Goal: Transaction & Acquisition: Subscribe to service/newsletter

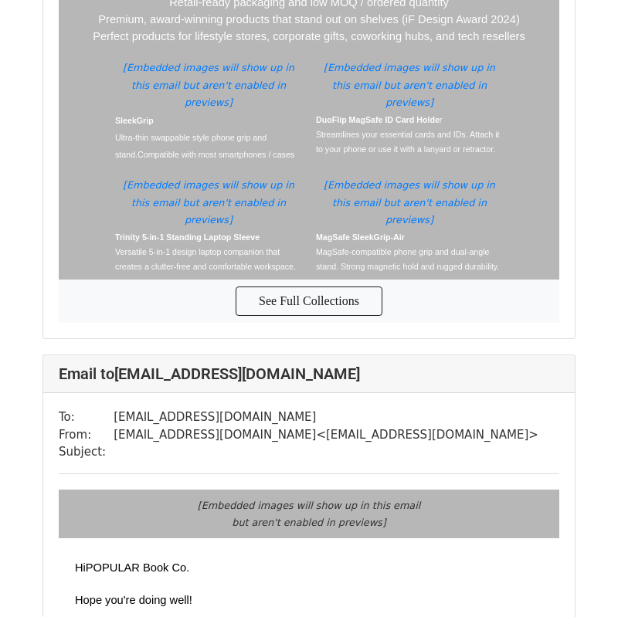
scroll to position [3047, 0]
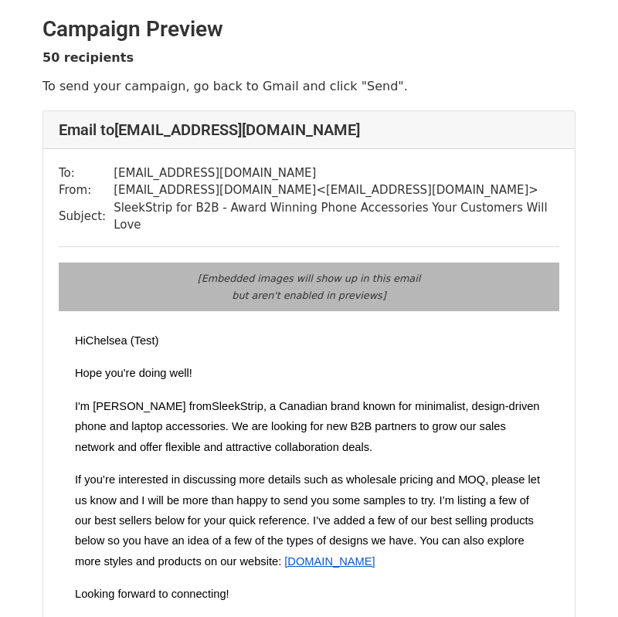
click at [413, 400] on span ", a Canadian brand known for minimalist, design-driven phone and laptop accesso…" at bounding box center [307, 426] width 465 height 53
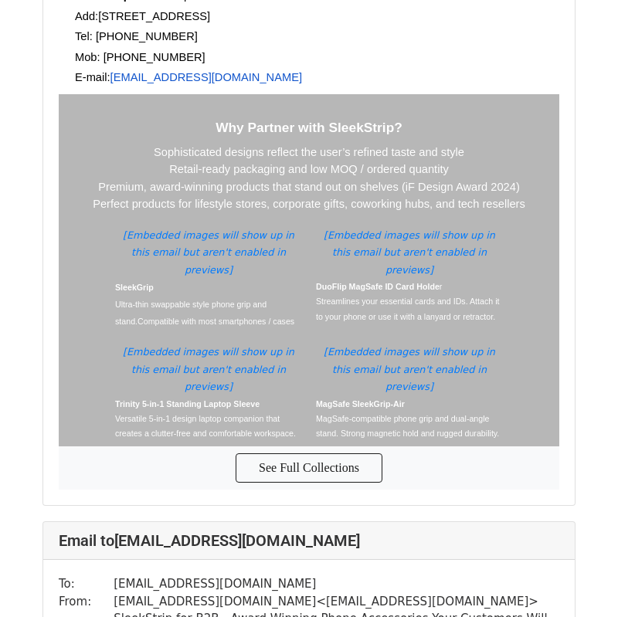
scroll to position [4194, 0]
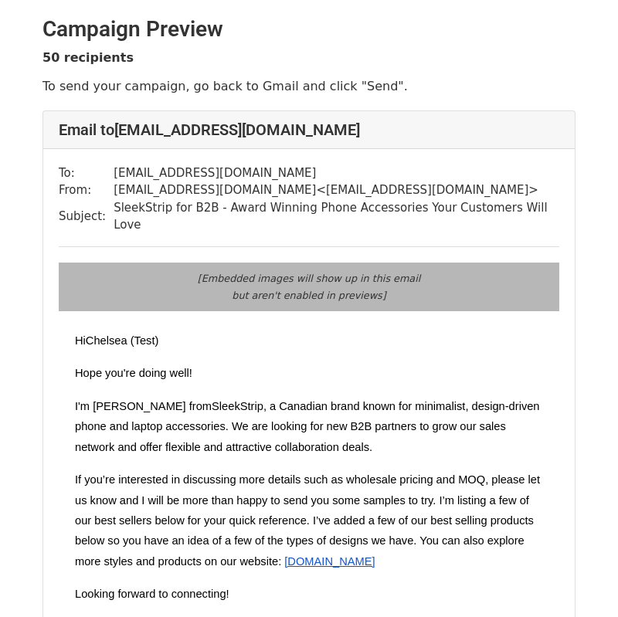
drag, startPoint x: 0, startPoint y: 0, endPoint x: 440, endPoint y: 337, distance: 553.8
click at [440, 338] on td "Hi Chelsea (Test) Hope you're doing well! I'm Chelsea from SleekStrip , a Canad…" at bounding box center [309, 545] width 468 height 455
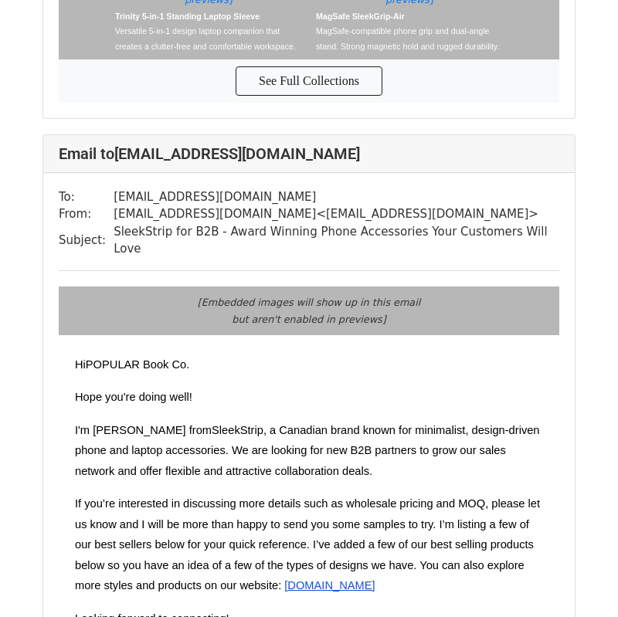
scroll to position [3273, 0]
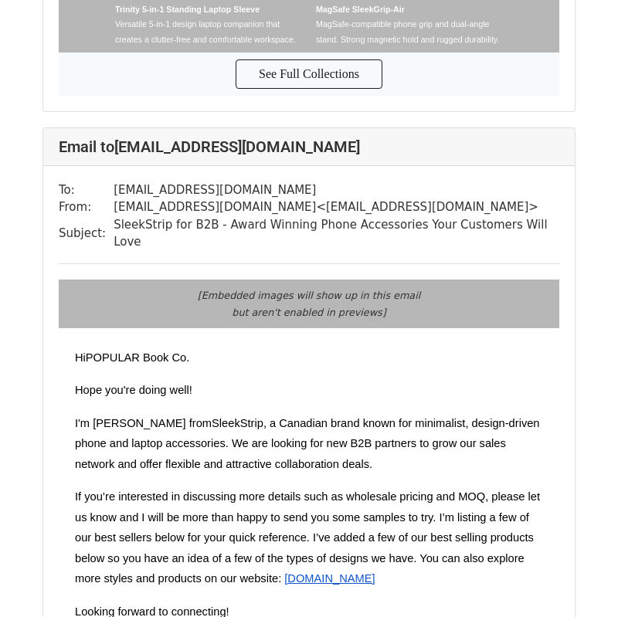
click at [440, 491] on span "If you’re interested in discussing more details such as wholesale pricing and M…" at bounding box center [307, 538] width 465 height 94
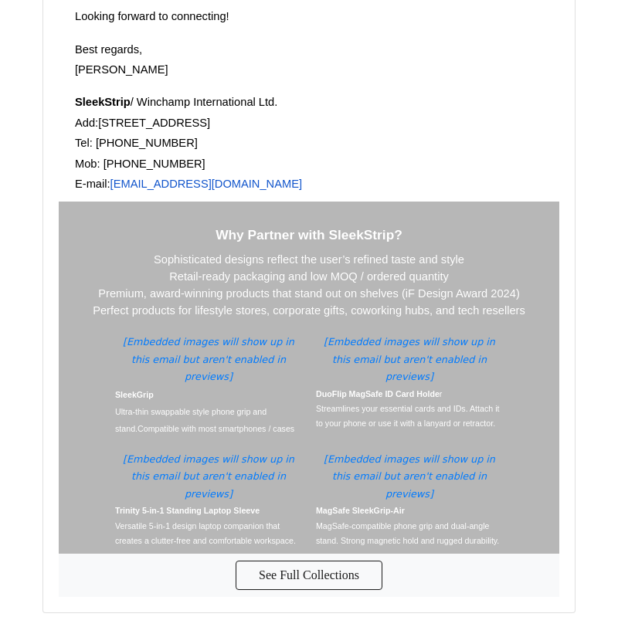
scroll to position [6238, 0]
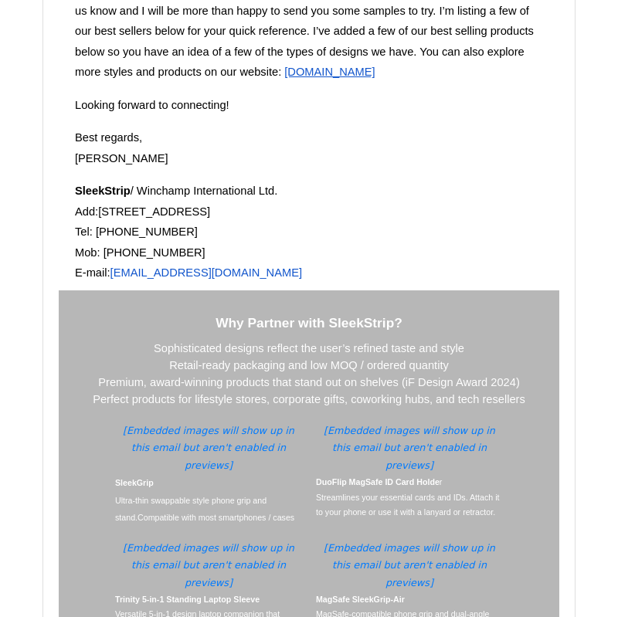
scroll to position [10552, 0]
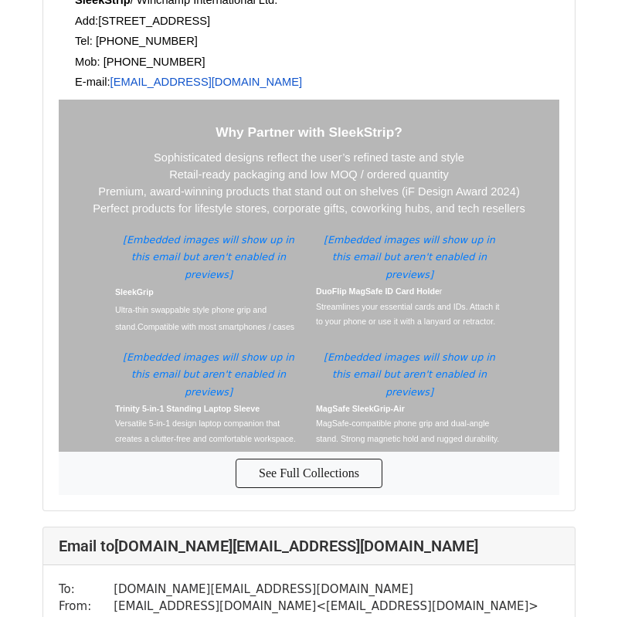
drag, startPoint x: 440, startPoint y: 345, endPoint x: 438, endPoint y: 328, distance: 17.8
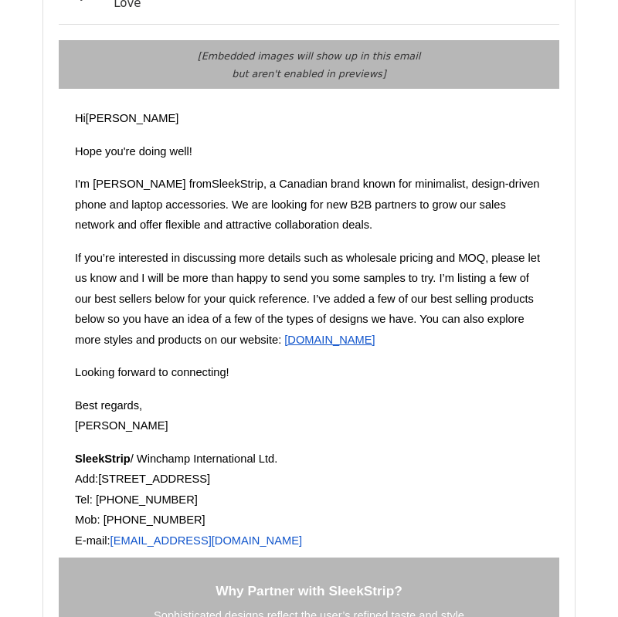
scroll to position [14657, 0]
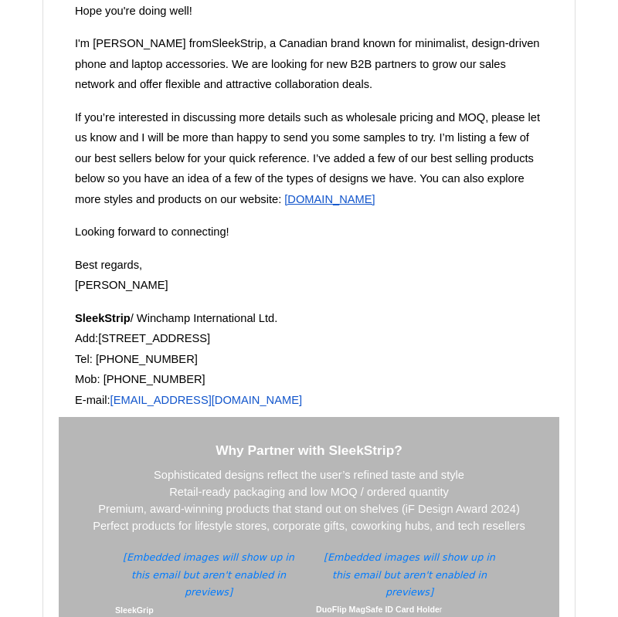
drag, startPoint x: 438, startPoint y: 328, endPoint x: 436, endPoint y: 319, distance: 8.8
drag, startPoint x: 436, startPoint y: 319, endPoint x: 436, endPoint y: 331, distance: 11.6
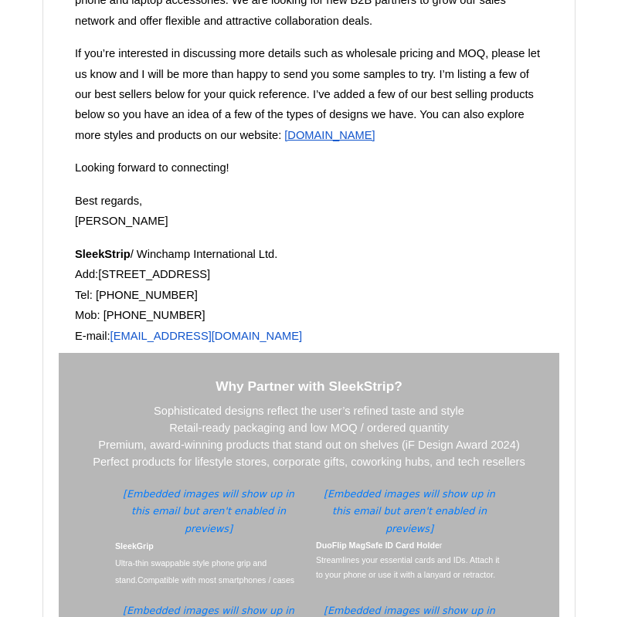
scroll to position [18243, 0]
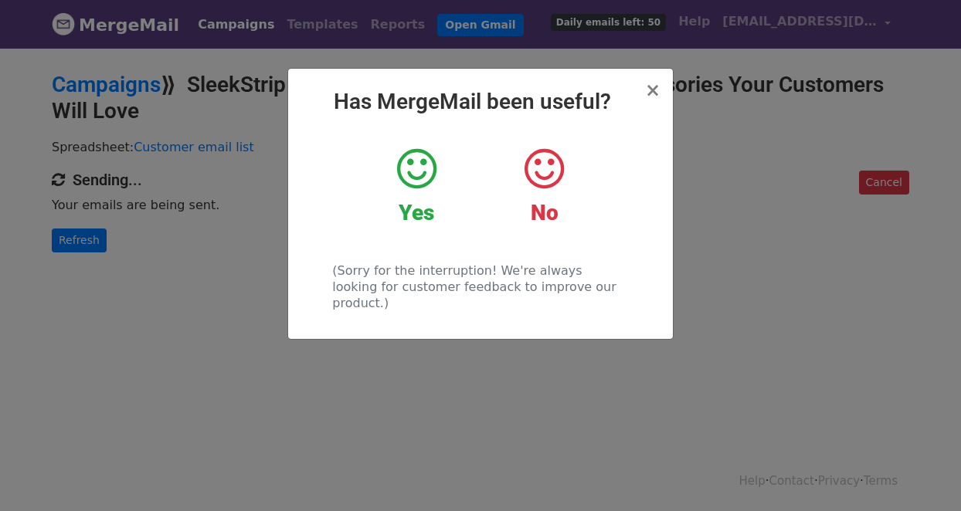
click at [433, 178] on icon at bounding box center [416, 169] width 39 height 46
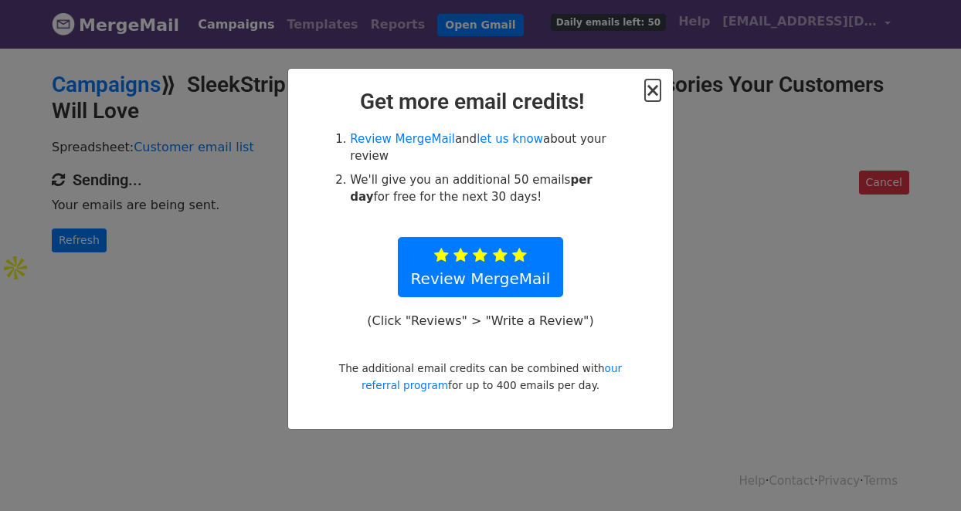
click at [651, 96] on span "×" at bounding box center [652, 91] width 15 height 22
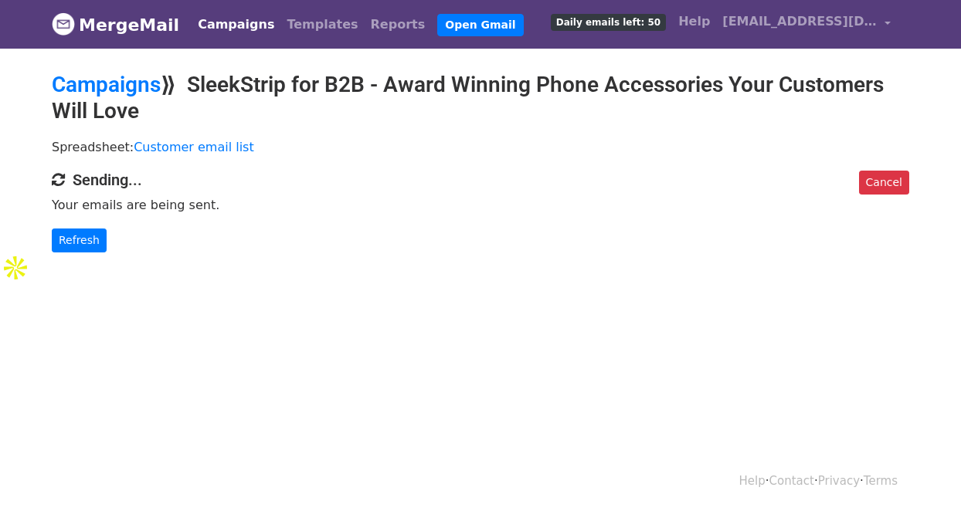
click at [651, 91] on h2 "Campaigns ⟫ SleekStrip for B2B - Award Winning Phone Accessories Your Customers…" at bounding box center [481, 98] width 858 height 52
click at [462, 117] on h2 "Campaigns ⟫ SleekStrip for B2B - Award Winning Phone Accessories Your Customers…" at bounding box center [481, 98] width 858 height 52
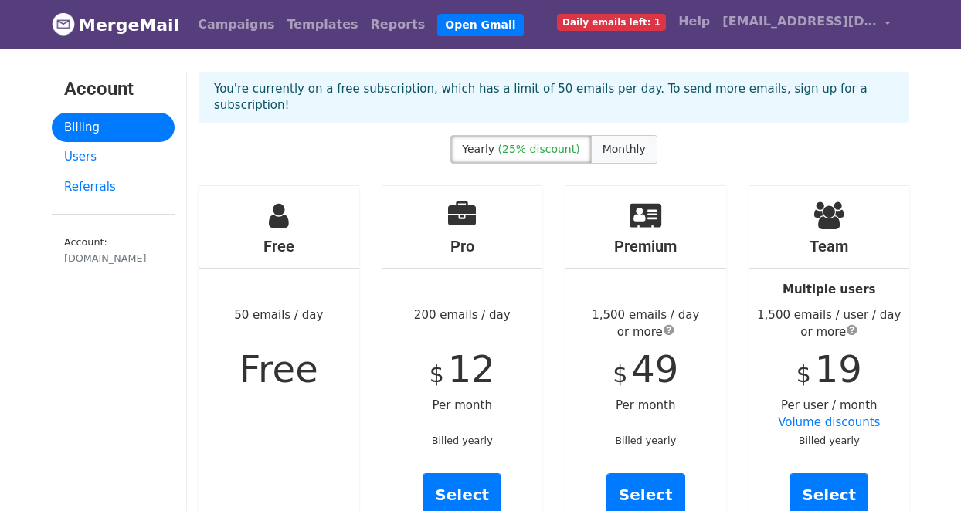
click at [610, 143] on span "Monthly" at bounding box center [624, 149] width 43 height 12
click at [579, 135] on label "Yearly (25% discount)" at bounding box center [520, 149] width 141 height 29
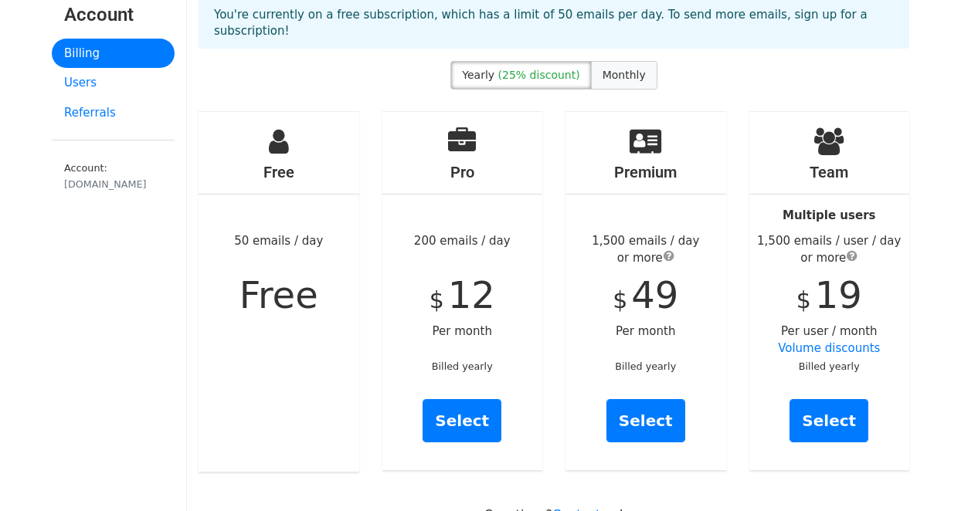
scroll to position [75, 0]
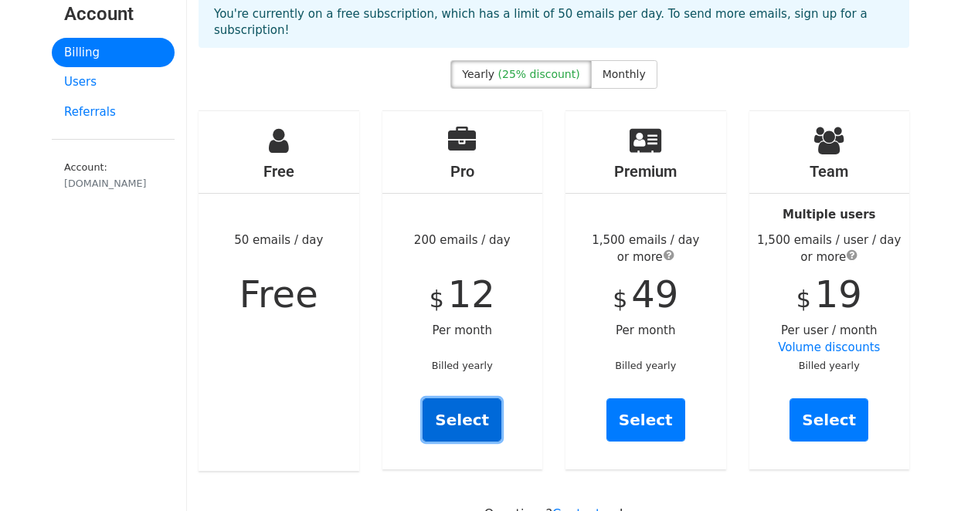
click at [474, 401] on link "Select" at bounding box center [462, 420] width 79 height 43
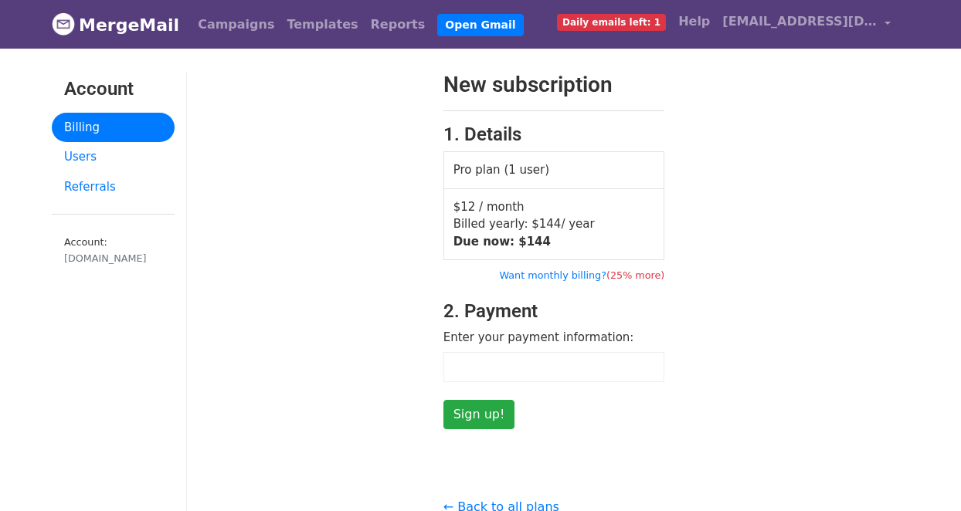
scroll to position [28, 0]
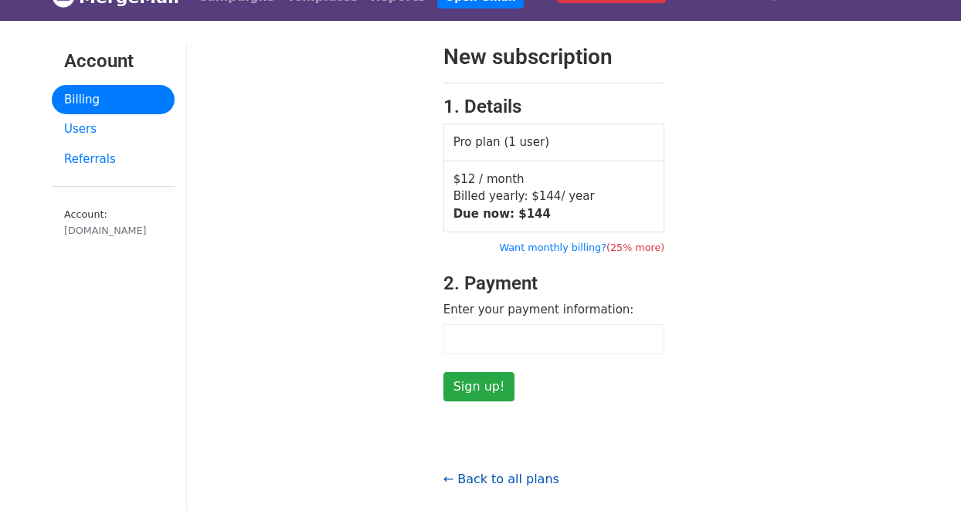
click at [534, 474] on link "← Back to all plans" at bounding box center [501, 479] width 116 height 15
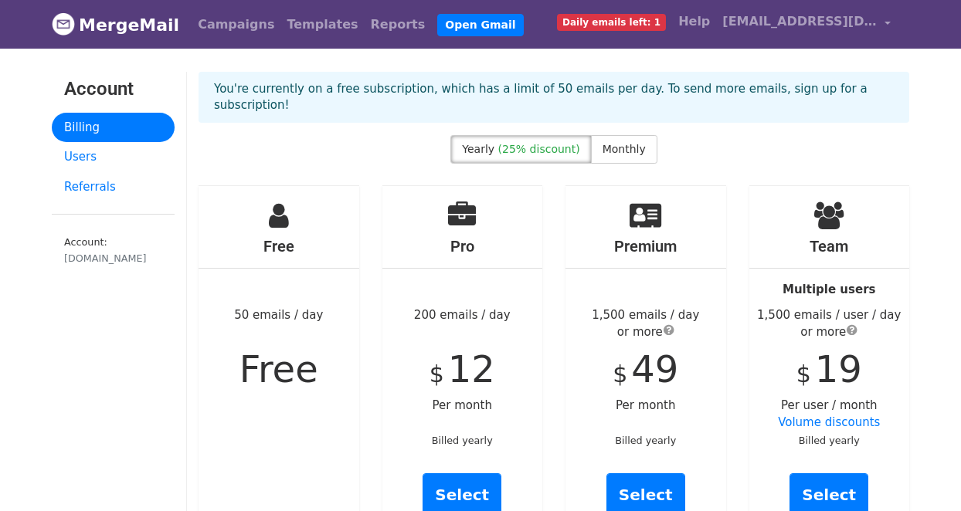
click at [500, 95] on p "You're currently on a free subscription, which has a limit of 50 emails per day…" at bounding box center [554, 97] width 680 height 32
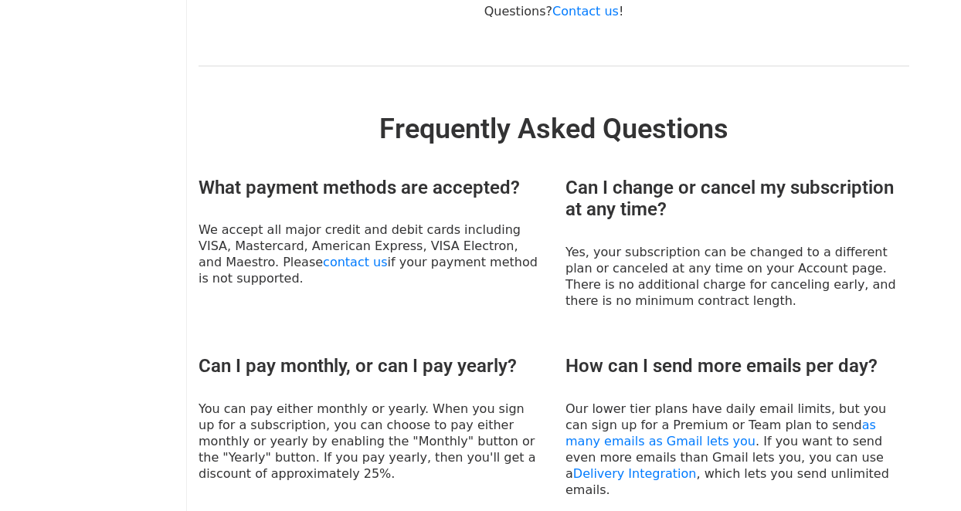
scroll to position [574, 0]
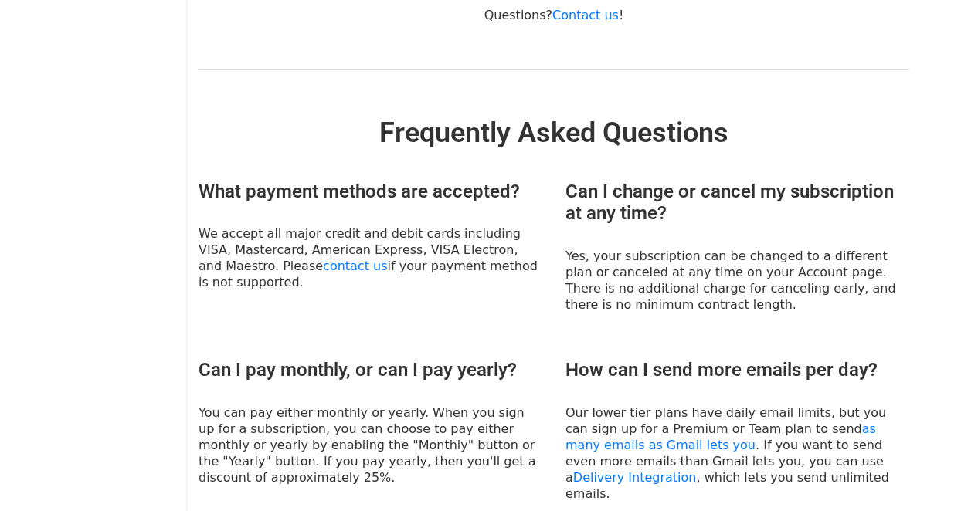
click at [443, 193] on div "What payment methods are accepted? We accept all major credit and debit cards i…" at bounding box center [370, 247] width 367 height 133
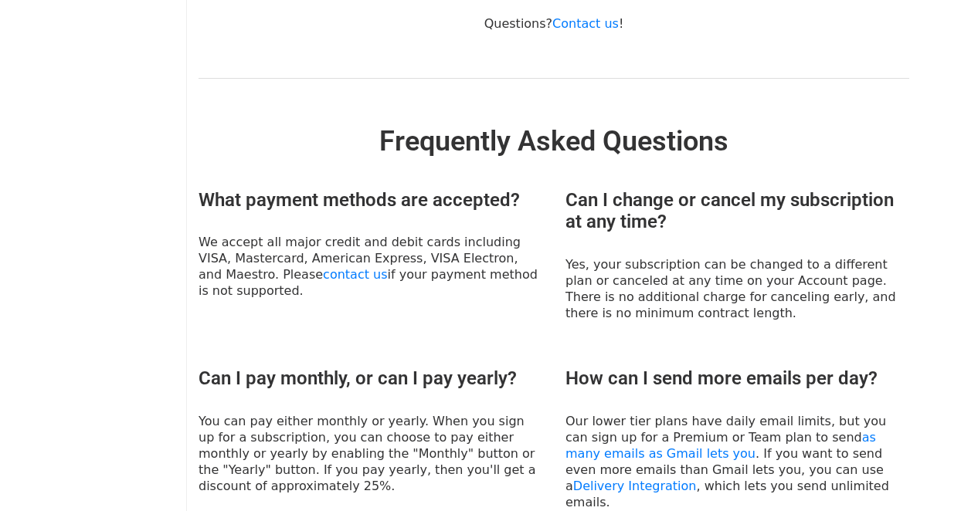
scroll to position [554, 0]
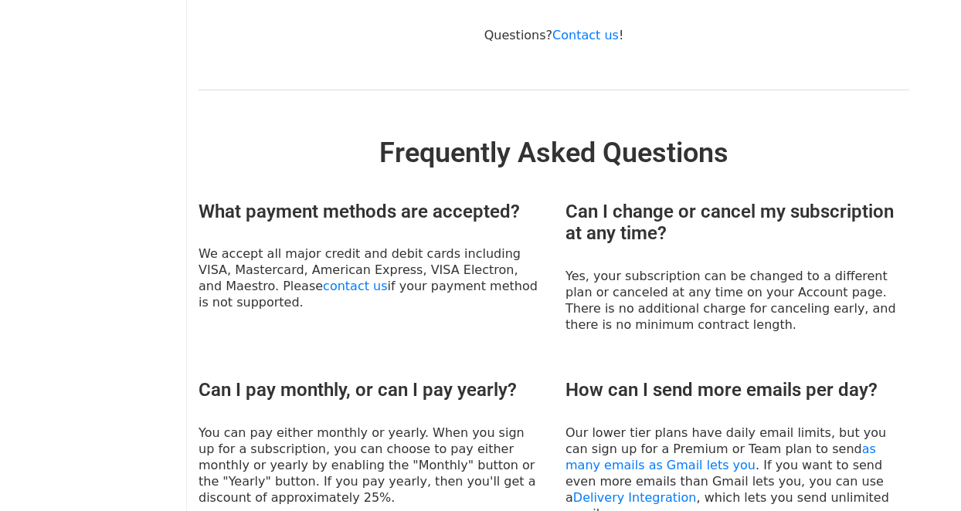
click at [397, 137] on h2 "Frequently Asked Questions" at bounding box center [554, 153] width 711 height 33
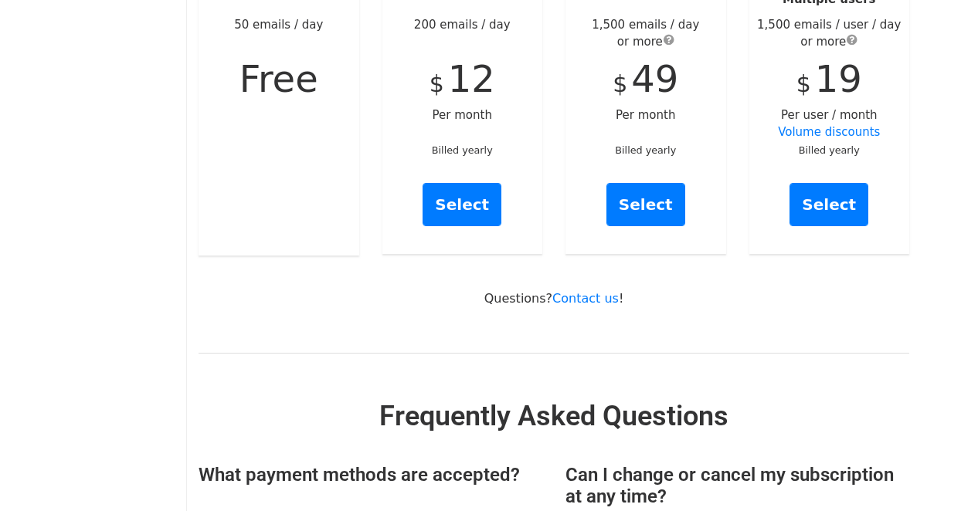
scroll to position [25, 0]
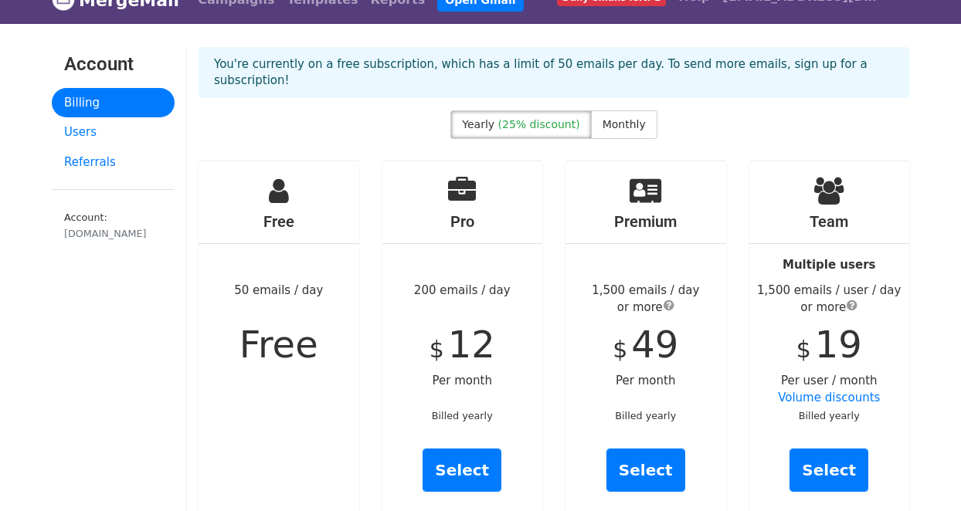
click at [446, 212] on h4 "Pro" at bounding box center [462, 221] width 161 height 19
click at [327, 213] on h4 "Free" at bounding box center [279, 221] width 161 height 19
click at [443, 182] on div "Pro 200 emails / day $ 12 Per month Billed yearly Select" at bounding box center [462, 340] width 161 height 358
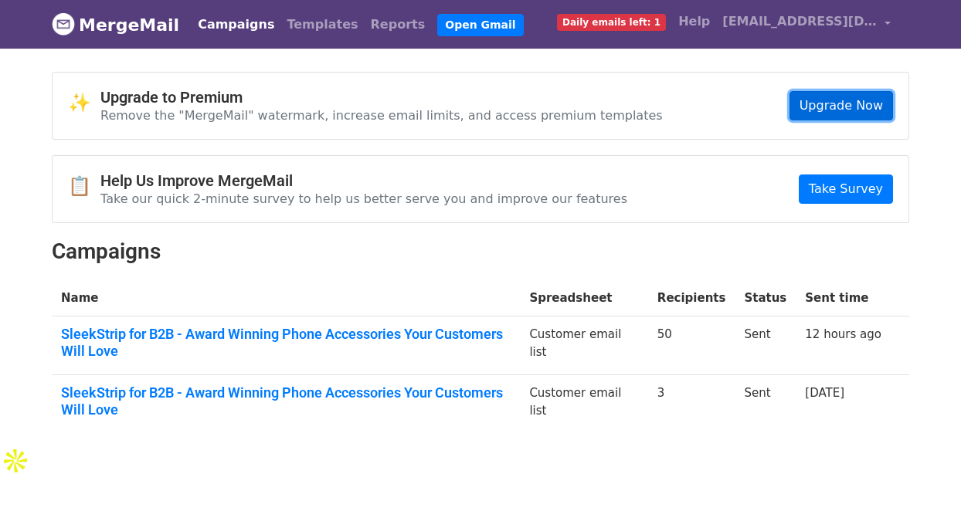
click at [818, 100] on link "Upgrade Now" at bounding box center [842, 105] width 104 height 29
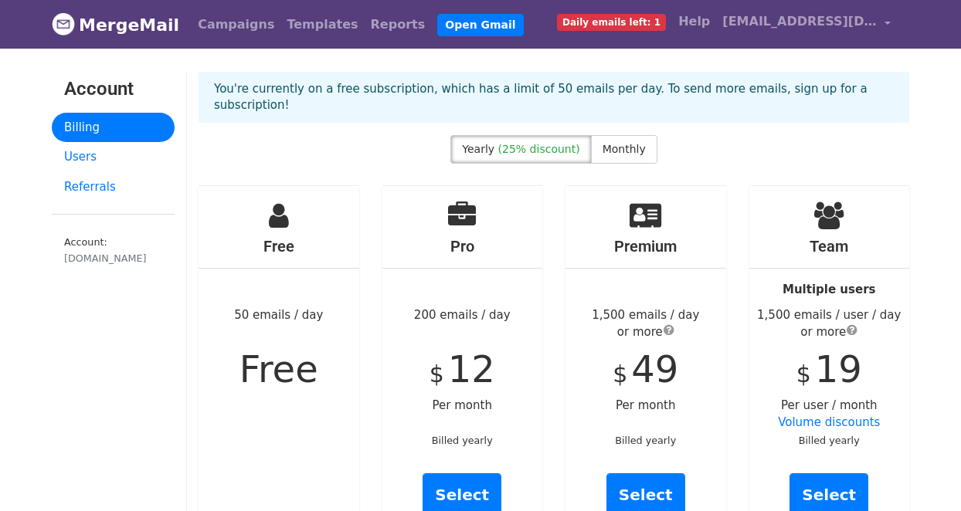
click at [408, 156] on div "Yearly (25% discount) Monthly" at bounding box center [554, 160] width 734 height 50
